Goal: Task Accomplishment & Management: Manage account settings

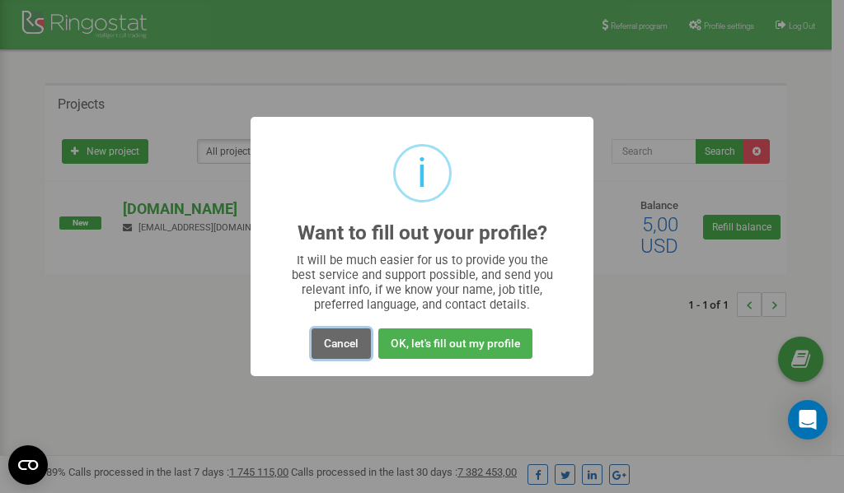
click at [337, 345] on button "Cancel" at bounding box center [340, 344] width 59 height 30
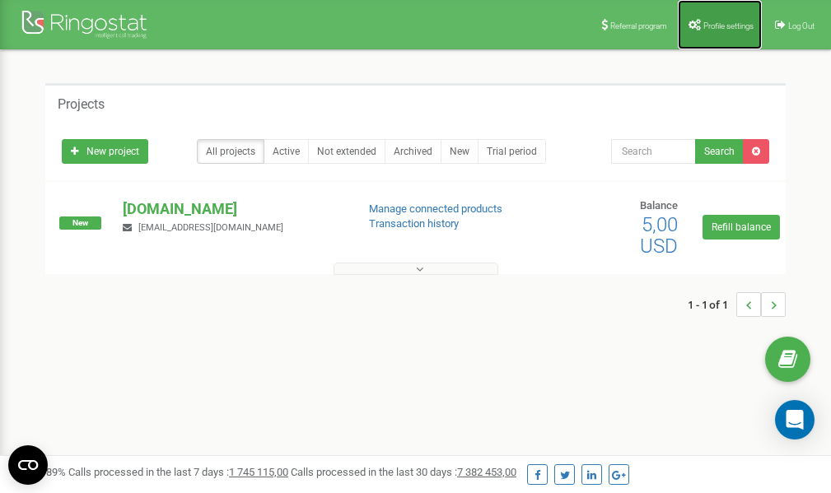
click at [712, 24] on span "Profile settings" at bounding box center [729, 25] width 50 height 9
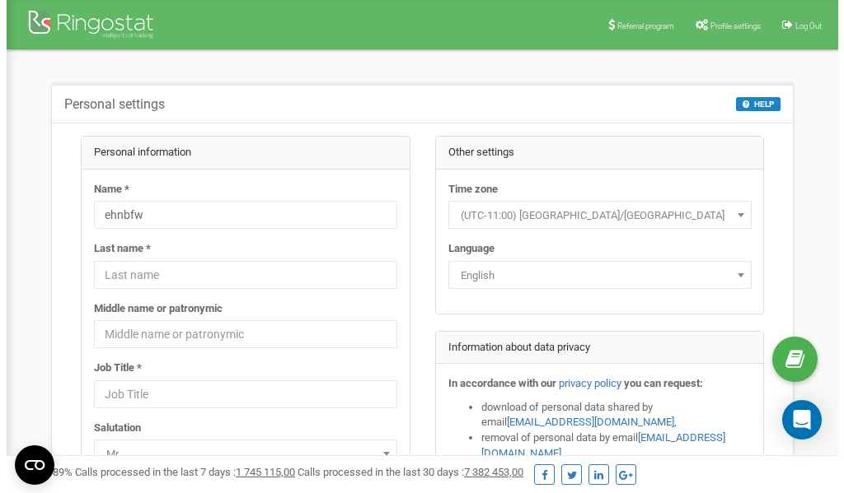
scroll to position [82, 0]
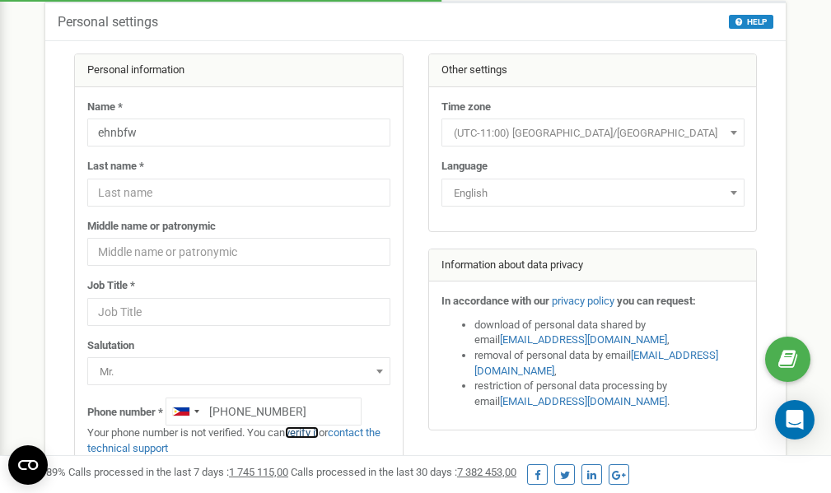
click at [313, 433] on link "verify it" at bounding box center [302, 433] width 34 height 12
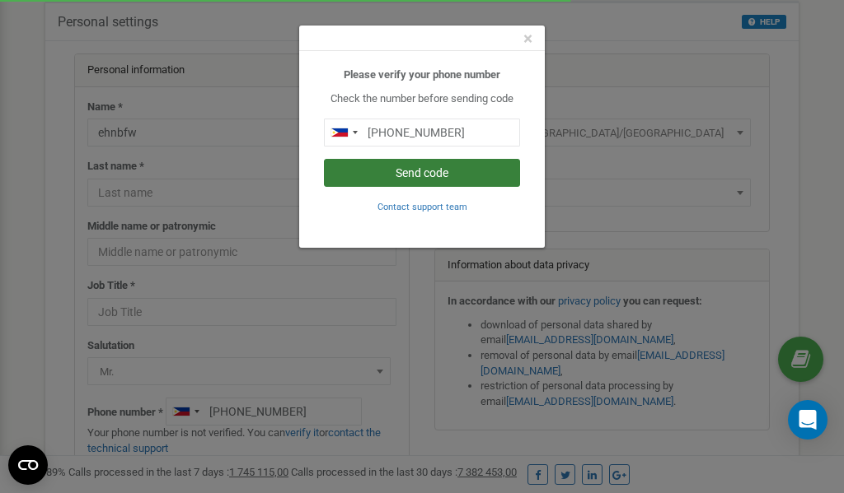
click at [438, 172] on button "Send code" at bounding box center [422, 173] width 196 height 28
